Goal: Task Accomplishment & Management: Manage account settings

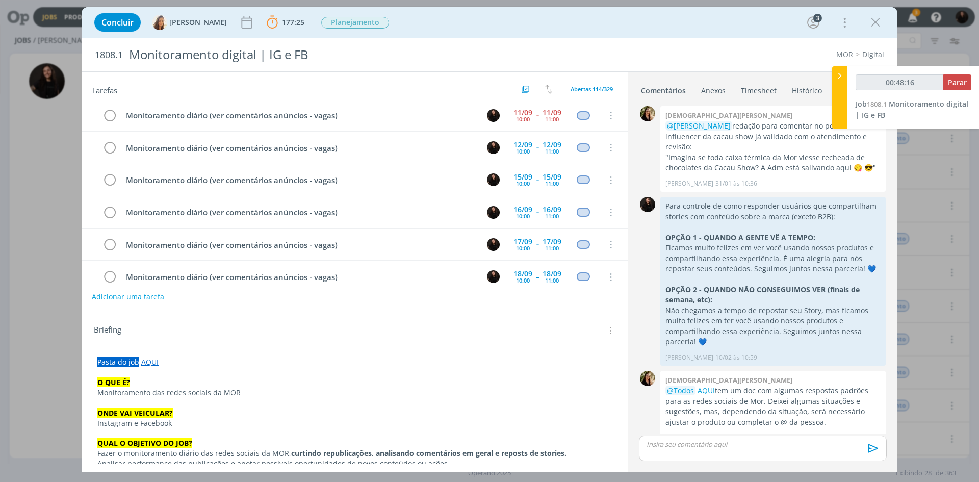
drag, startPoint x: 0, startPoint y: 0, endPoint x: 841, endPoint y: 72, distance: 844.1
click at [840, 76] on icon at bounding box center [839, 75] width 10 height 11
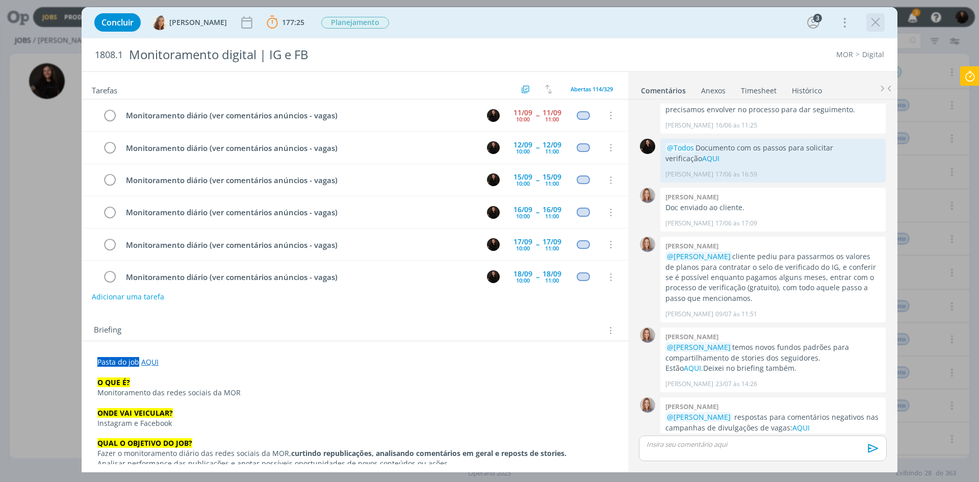
click at [882, 18] on icon "dialog" at bounding box center [875, 22] width 15 height 15
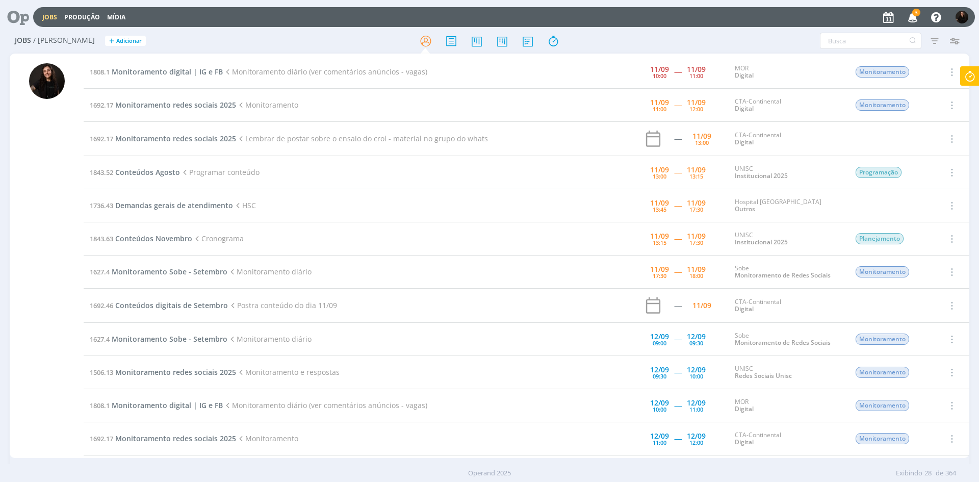
click at [911, 22] on icon "button" at bounding box center [913, 16] width 18 height 17
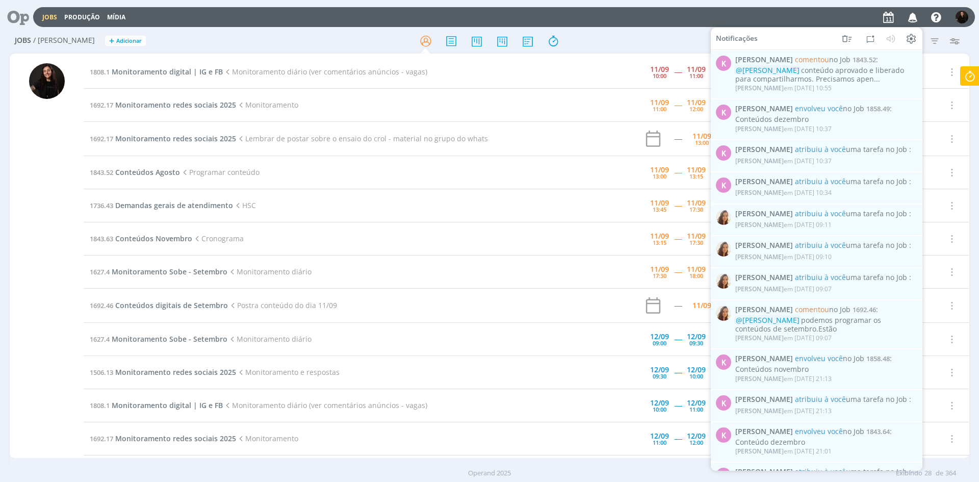
click at [911, 22] on icon "button" at bounding box center [913, 16] width 18 height 17
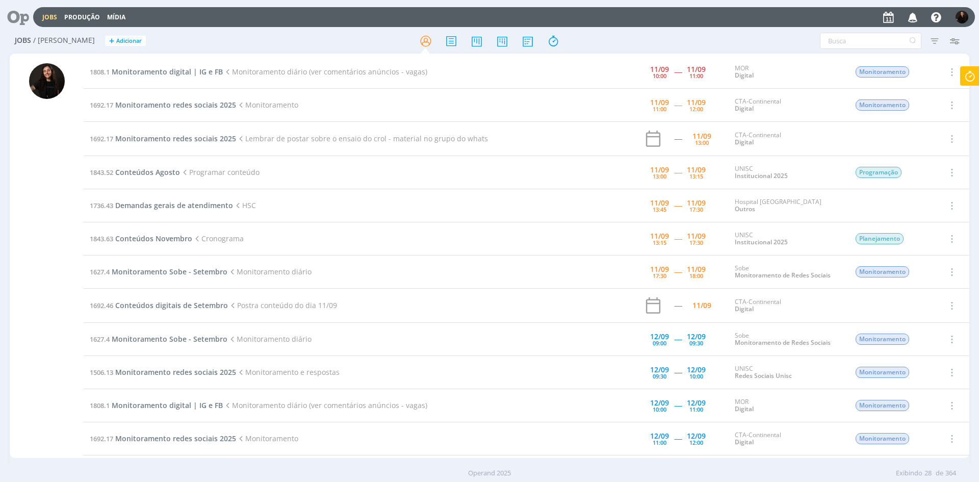
click at [968, 79] on icon at bounding box center [969, 76] width 18 height 20
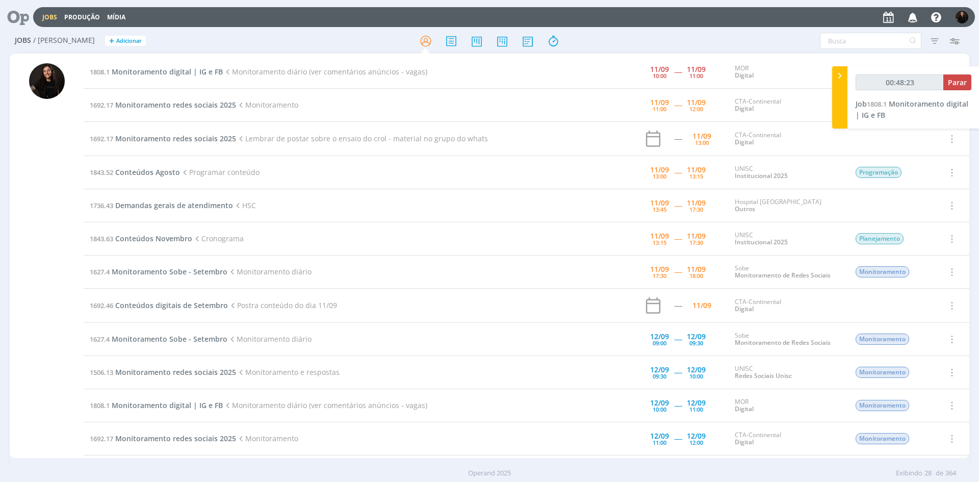
type input "00:48:24"
click at [958, 85] on span "Parar" at bounding box center [957, 82] width 19 height 10
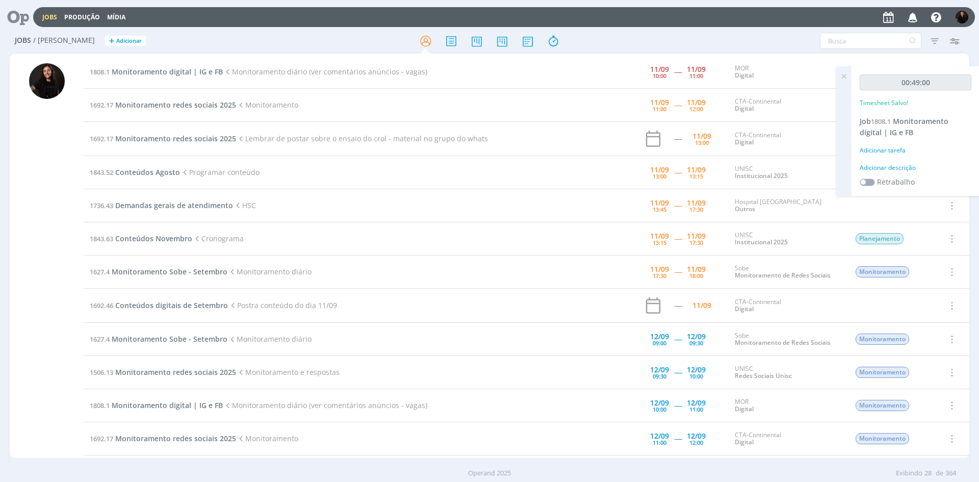
click at [892, 171] on div "Adicionar descrição" at bounding box center [915, 167] width 112 height 9
click at [898, 178] on textarea at bounding box center [915, 184] width 107 height 36
type textarea "monitoramento diário"
click at [956, 254] on span "Salvar" at bounding box center [953, 250] width 21 height 10
click at [172, 100] on span "Monitoramento redes sociais 2025" at bounding box center [175, 105] width 121 height 10
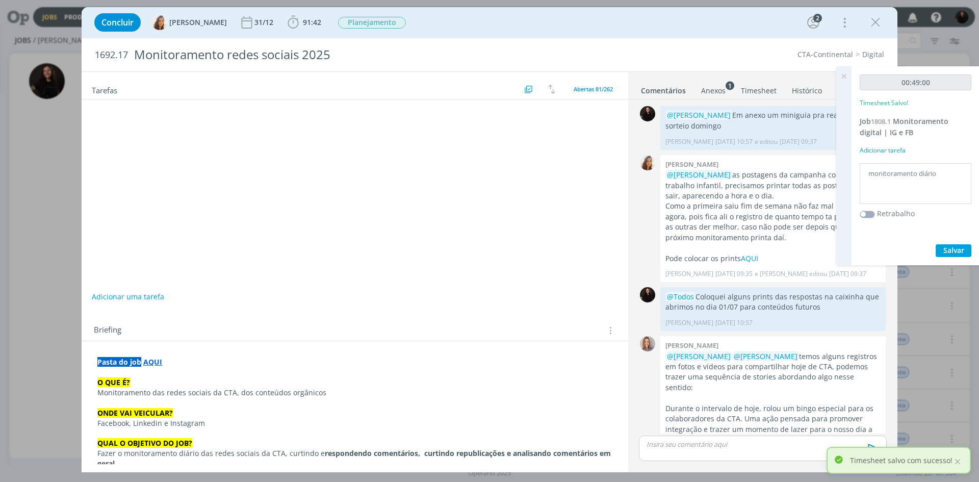
scroll to position [424, 0]
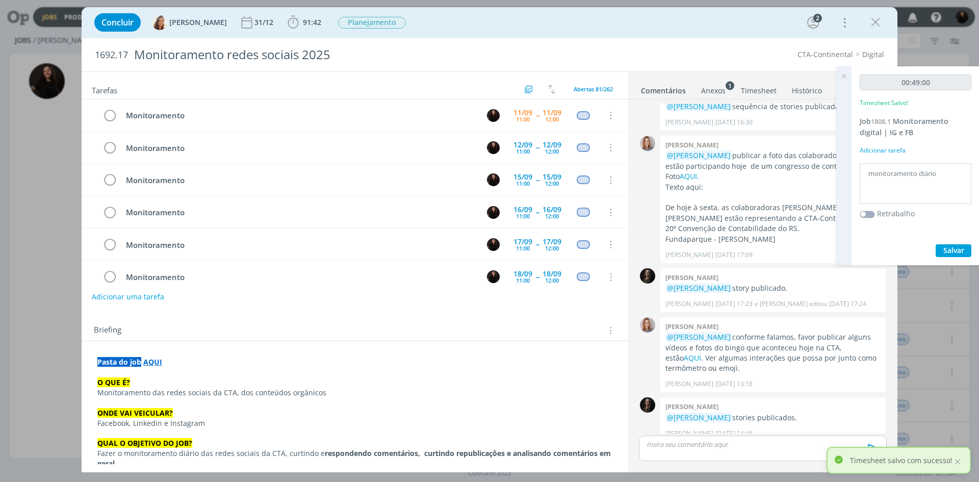
click at [847, 78] on icon at bounding box center [843, 76] width 18 height 20
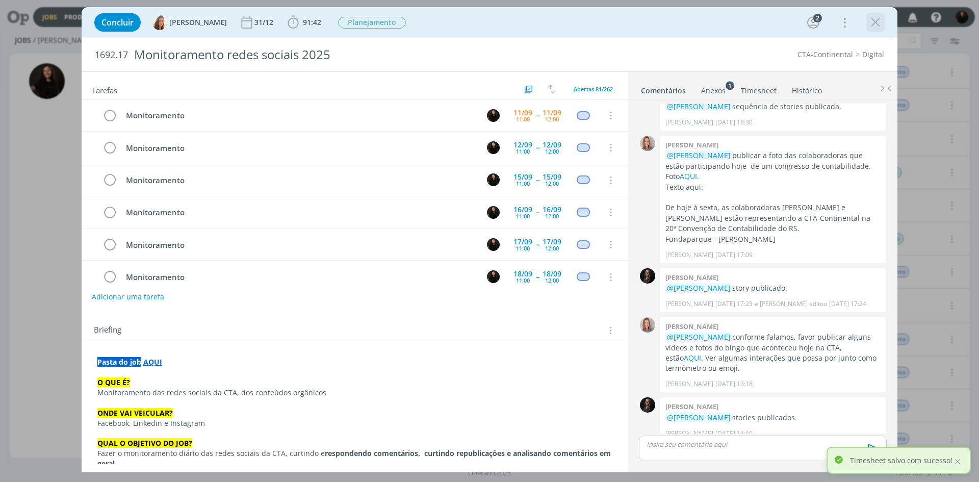
click at [880, 24] on icon "dialog" at bounding box center [875, 22] width 15 height 15
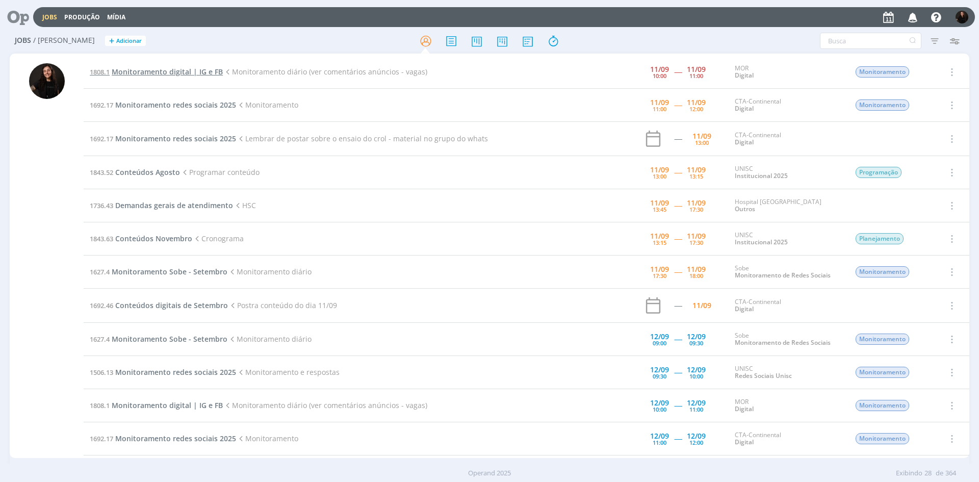
click at [202, 73] on span "Monitoramento digital | IG e FB" at bounding box center [167, 72] width 111 height 10
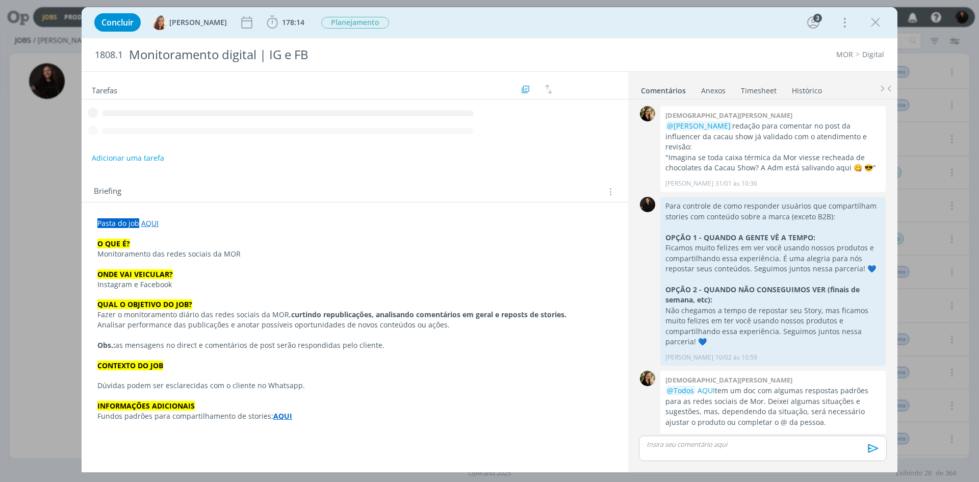
scroll to position [988, 0]
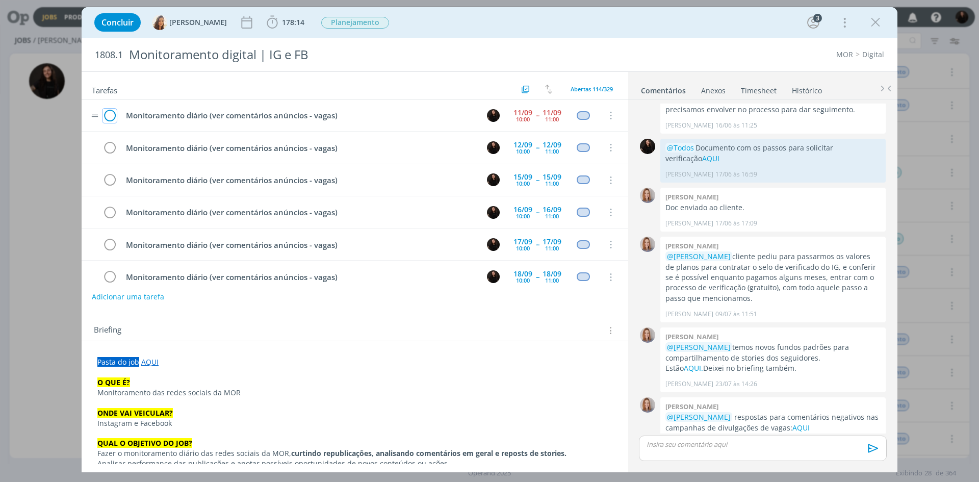
click at [109, 115] on icon "dialog" at bounding box center [109, 115] width 14 height 15
click at [876, 22] on icon "dialog" at bounding box center [875, 22] width 15 height 15
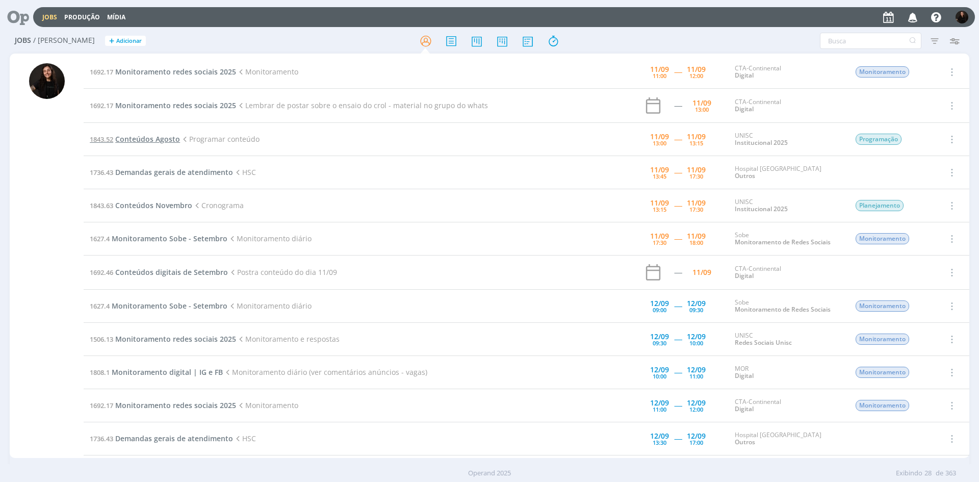
click at [163, 143] on span "Conteúdos Agosto" at bounding box center [147, 139] width 65 height 10
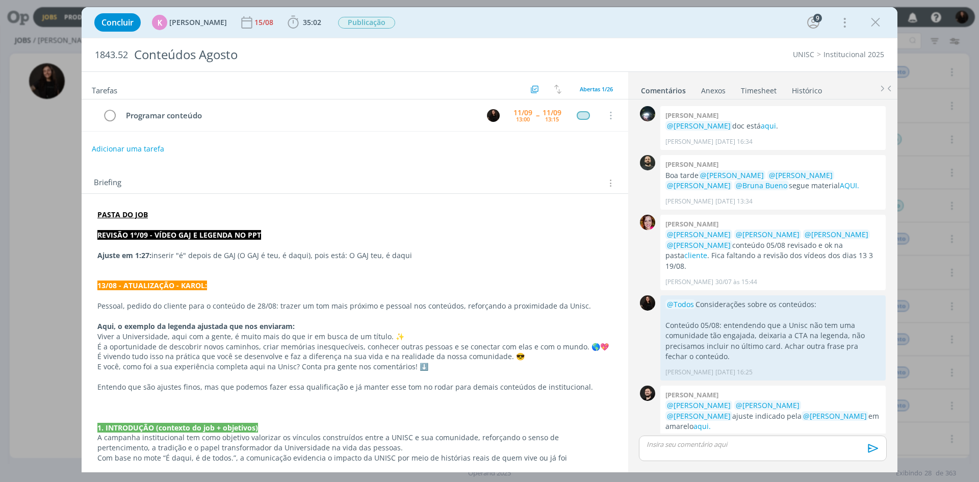
scroll to position [1065, 0]
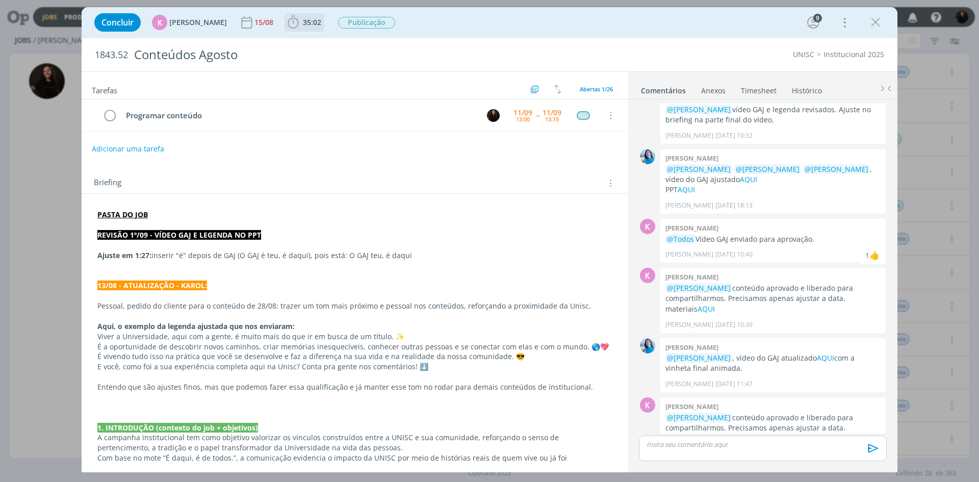
click at [287, 22] on icon "dialog" at bounding box center [292, 22] width 11 height 13
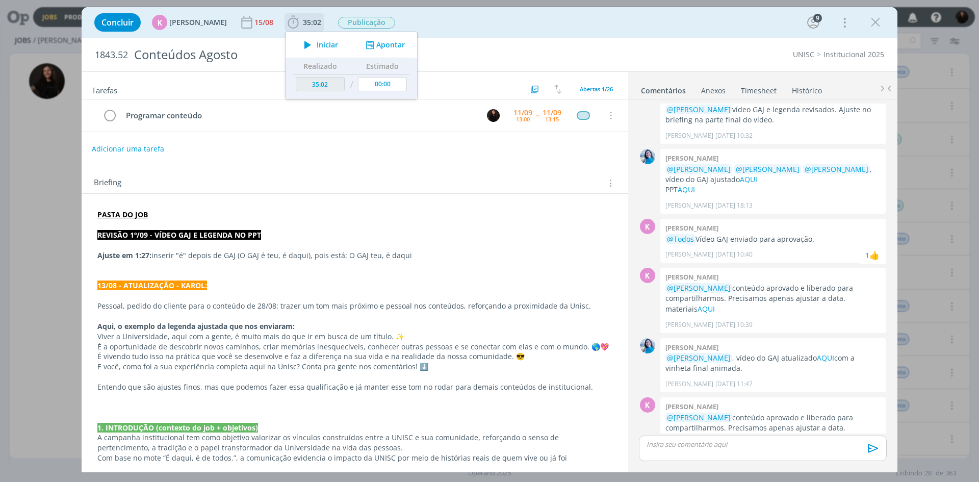
drag, startPoint x: 310, startPoint y: 45, endPoint x: 298, endPoint y: 30, distance: 19.9
click at [310, 43] on button "Iniciar" at bounding box center [318, 45] width 40 height 14
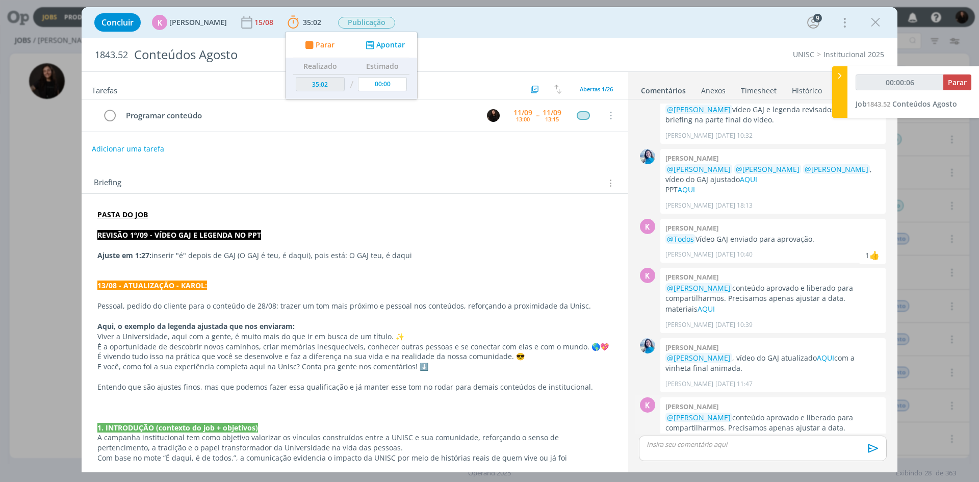
click at [703, 433] on link "AQUI" at bounding box center [705, 438] width 17 height 10
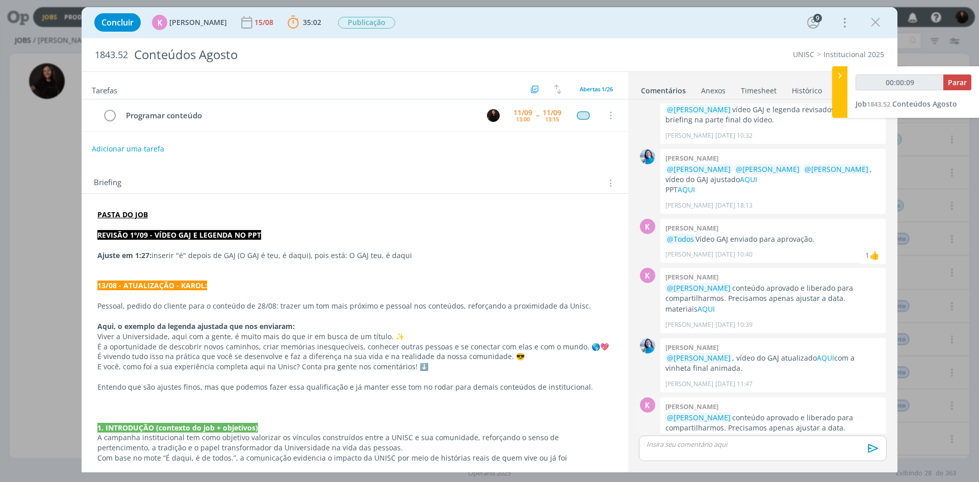
click at [747, 433] on link "AQUI" at bounding box center [739, 438] width 17 height 10
type input "00:00:12"
drag, startPoint x: 837, startPoint y: 76, endPoint x: 828, endPoint y: 87, distance: 13.8
click at [837, 76] on icon at bounding box center [839, 75] width 10 height 11
click at [480, 192] on div "Briefing Briefings Predefinidos Versões do Briefing Ver Briefing do Projeto" at bounding box center [355, 180] width 546 height 28
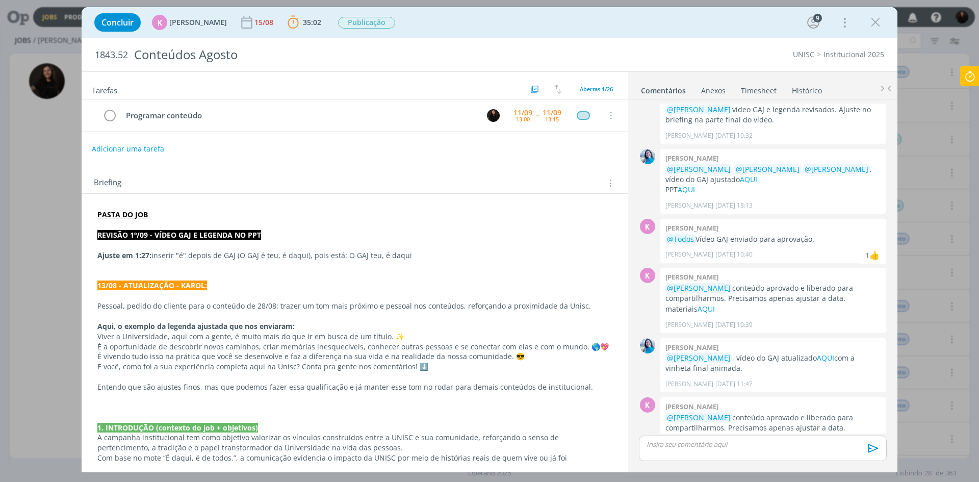
click at [372, 165] on div "Tarefas Usar Job de template Ordenar por: Prazo crescente Prazo decrescente Ord…" at bounding box center [355, 268] width 546 height 392
drag, startPoint x: 488, startPoint y: 159, endPoint x: 487, endPoint y: 168, distance: 9.2
click at [488, 160] on div "Tarefas Usar Job de template Ordenar por: Prazo crescente Prazo decrescente Ord…" at bounding box center [355, 268] width 546 height 392
click at [971, 73] on icon at bounding box center [969, 76] width 18 height 20
type input "00:01:09"
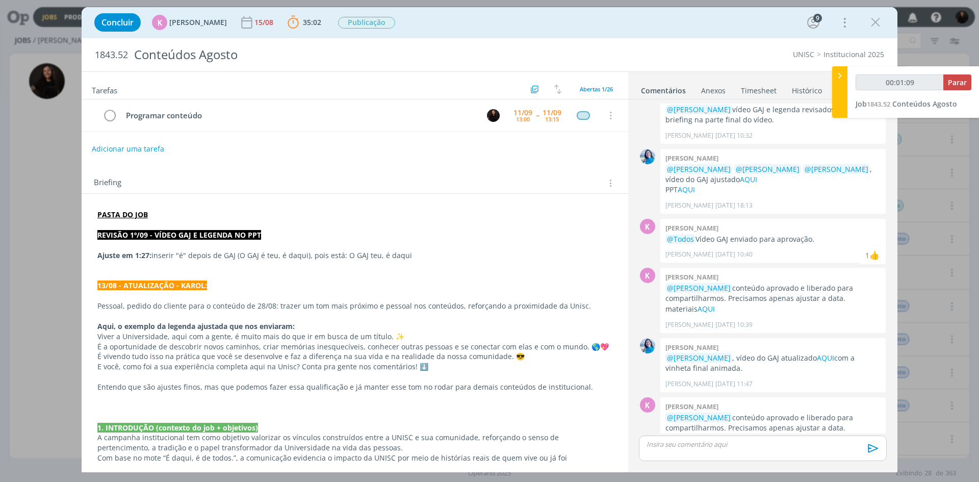
click at [838, 79] on icon at bounding box center [839, 75] width 10 height 11
drag, startPoint x: 967, startPoint y: 73, endPoint x: 957, endPoint y: 73, distance: 10.2
click at [968, 73] on icon at bounding box center [969, 76] width 18 height 20
click at [959, 84] on span "Parar" at bounding box center [957, 82] width 19 height 10
click at [948, 81] on span "Parar" at bounding box center [957, 82] width 19 height 10
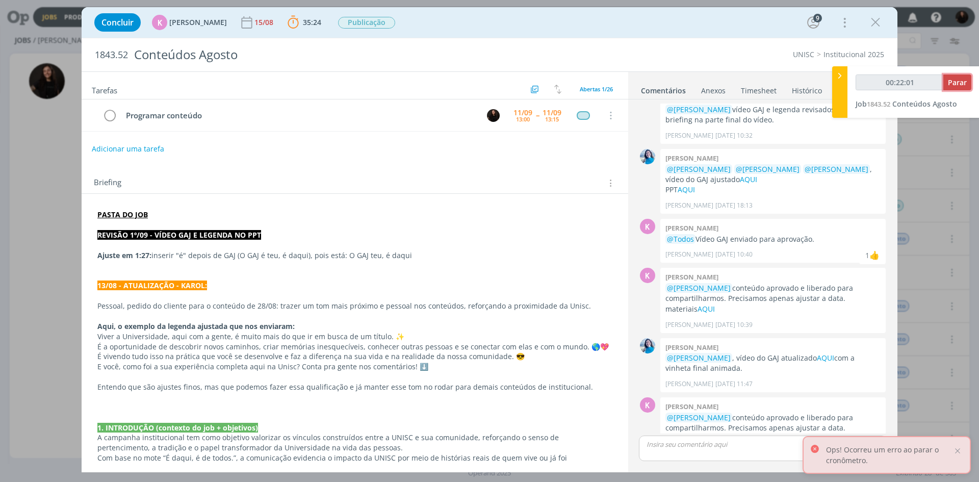
click at [951, 82] on span "Parar" at bounding box center [957, 82] width 19 height 10
type input "00:22:00"
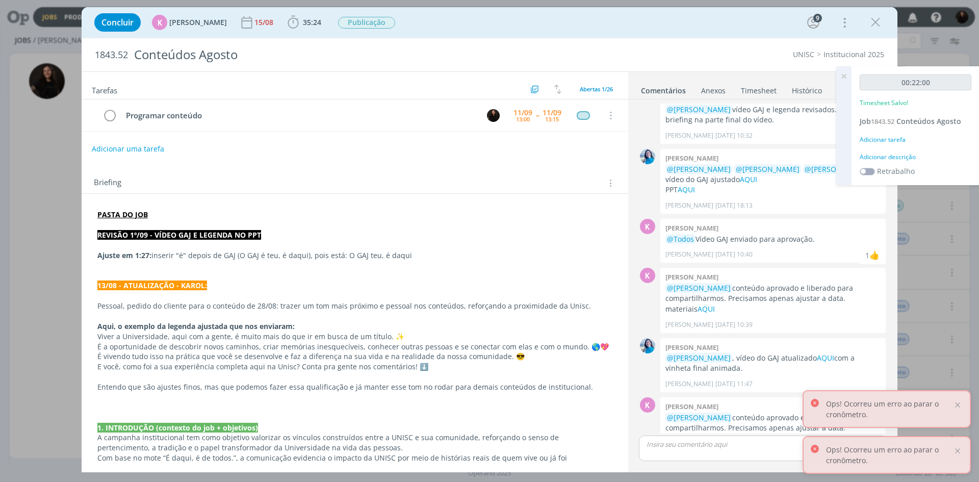
click at [909, 155] on div "Adicionar descrição" at bounding box center [915, 156] width 112 height 9
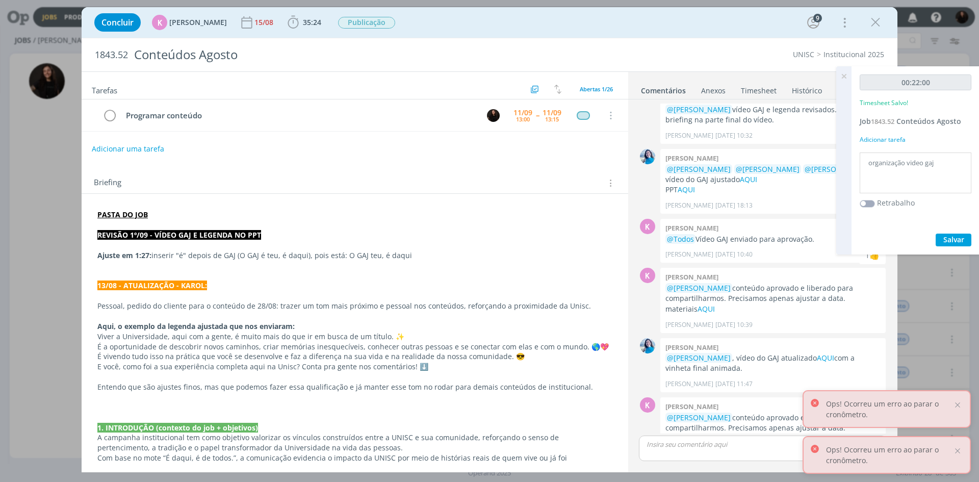
type textarea "organização video gaj"
click at [955, 239] on span "Salvar" at bounding box center [953, 239] width 21 height 10
click at [872, 23] on icon "dialog" at bounding box center [875, 22] width 15 height 15
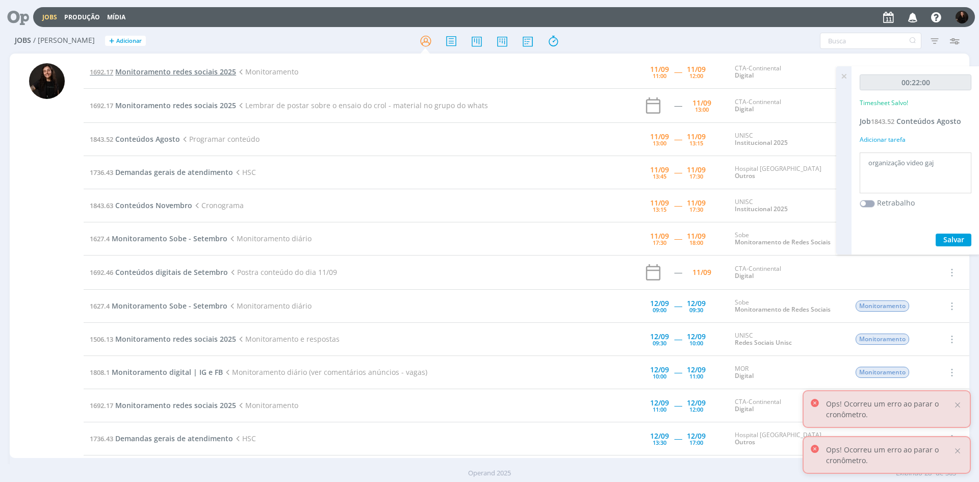
click at [207, 71] on span "Monitoramento redes sociais 2025" at bounding box center [175, 72] width 121 height 10
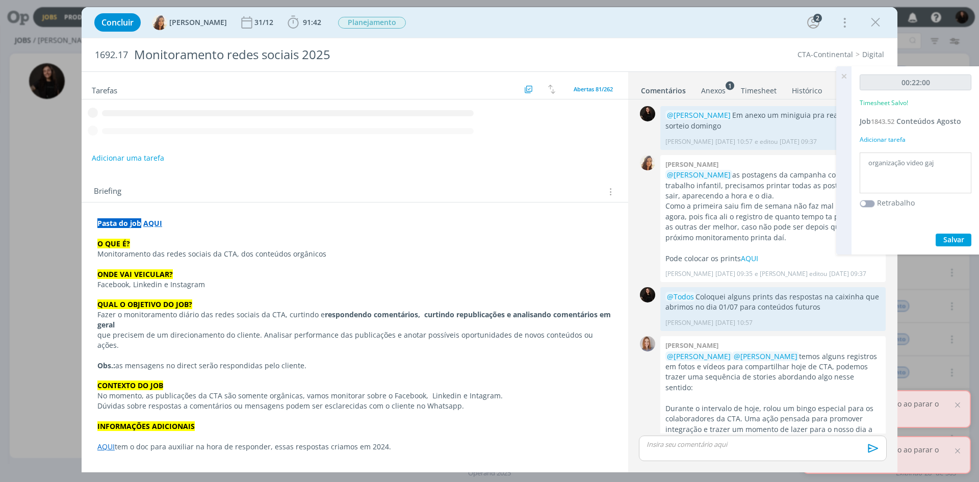
drag, startPoint x: 843, startPoint y: 76, endPoint x: 718, endPoint y: 79, distance: 124.4
click at [828, 78] on div "Jobs Produção Mídia Notificações K [PERSON_NAME] comentou no Job 1843.52 : @[PE…" at bounding box center [489, 241] width 979 height 482
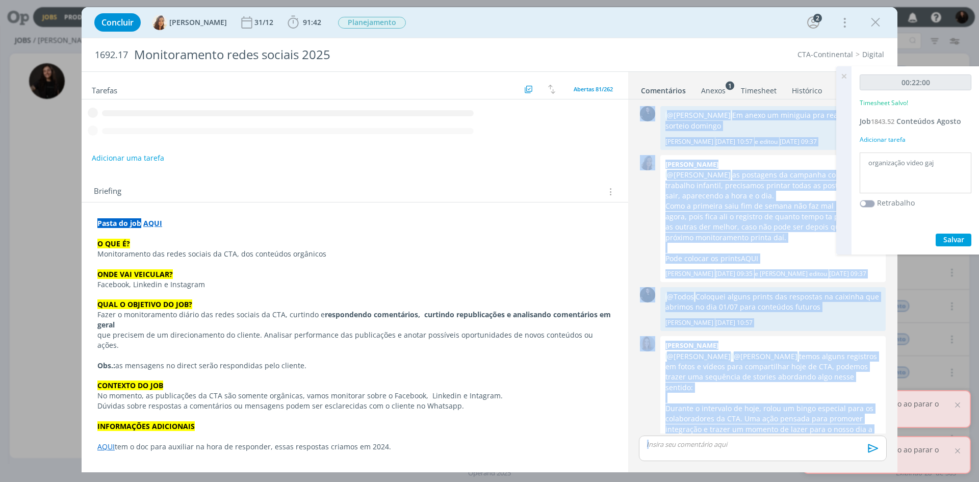
scroll to position [424, 0]
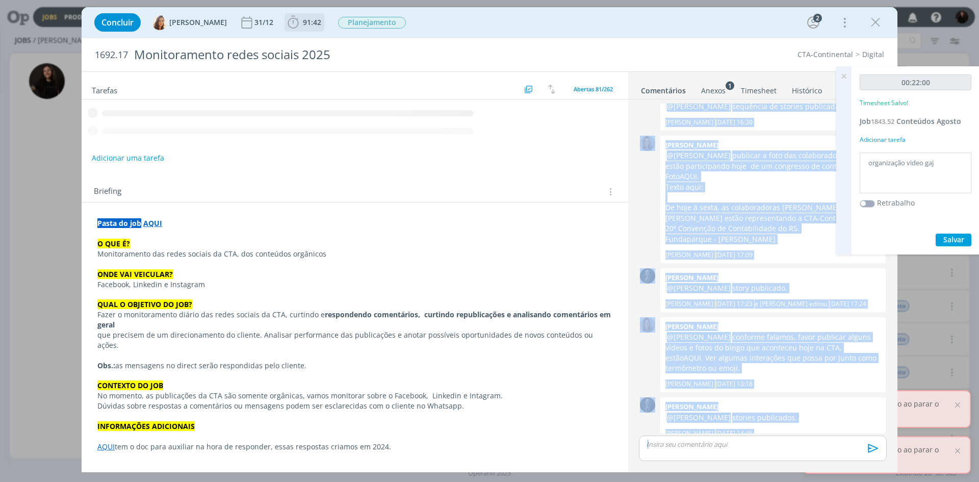
click at [303, 24] on span "91:42" at bounding box center [312, 22] width 18 height 10
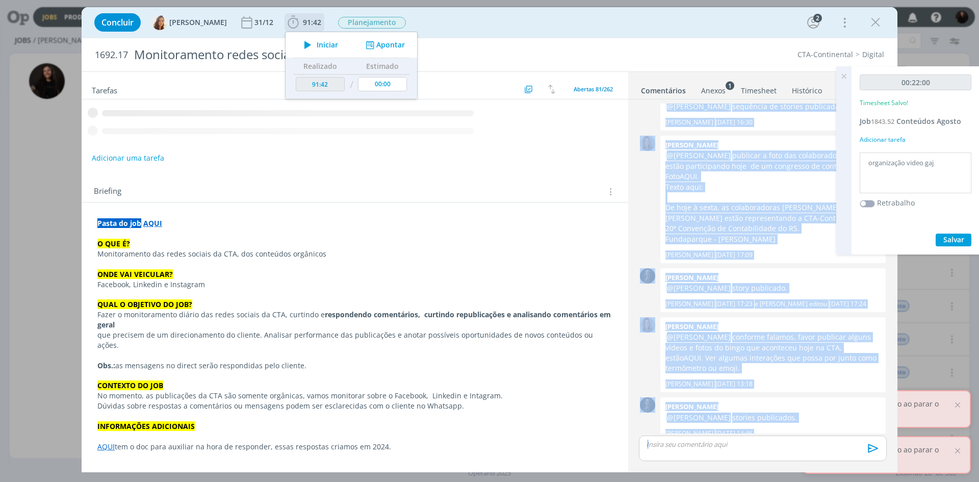
click at [317, 44] on span "Iniciar" at bounding box center [327, 44] width 21 height 7
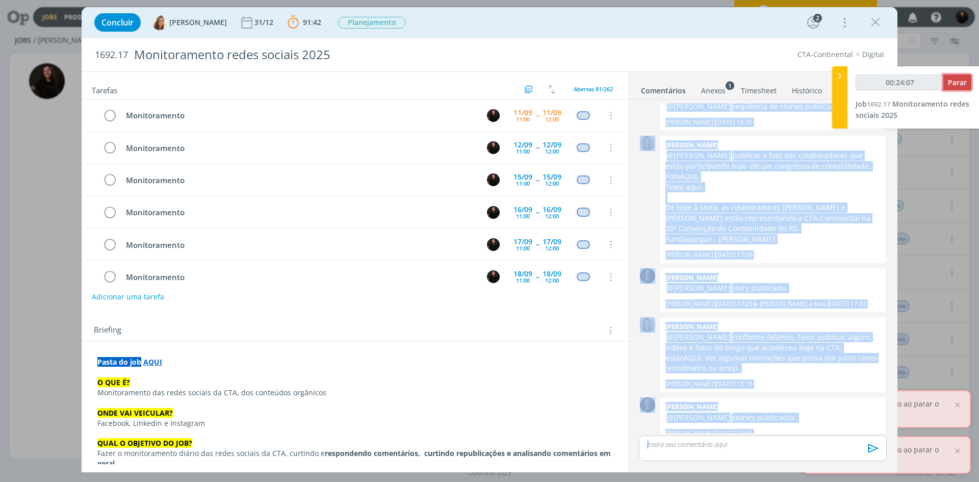
click at [967, 88] on button "Parar" at bounding box center [957, 82] width 28 height 16
type input "00:25:00"
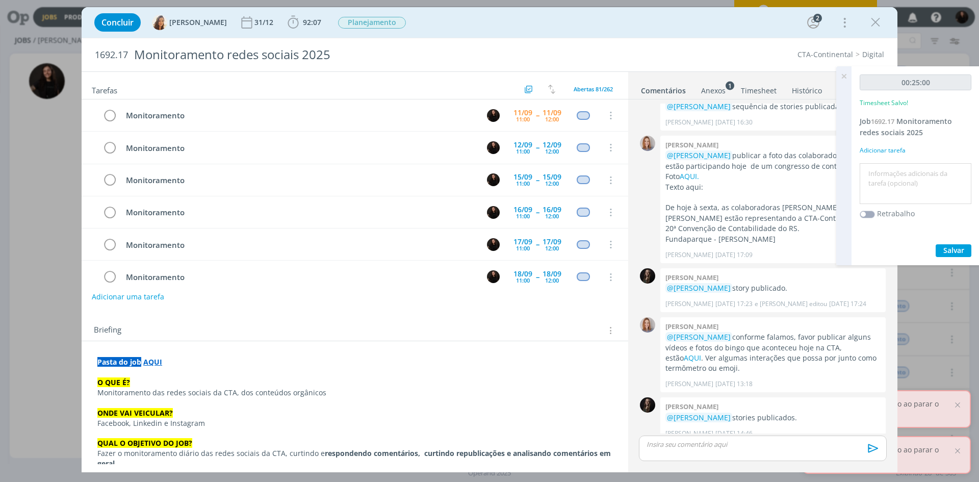
click at [913, 184] on textarea at bounding box center [915, 184] width 107 height 36
type textarea "monitoramento diário"
click at [107, 118] on icon "dialog" at bounding box center [109, 115] width 14 height 15
